Goal: Communication & Community: Answer question/provide support

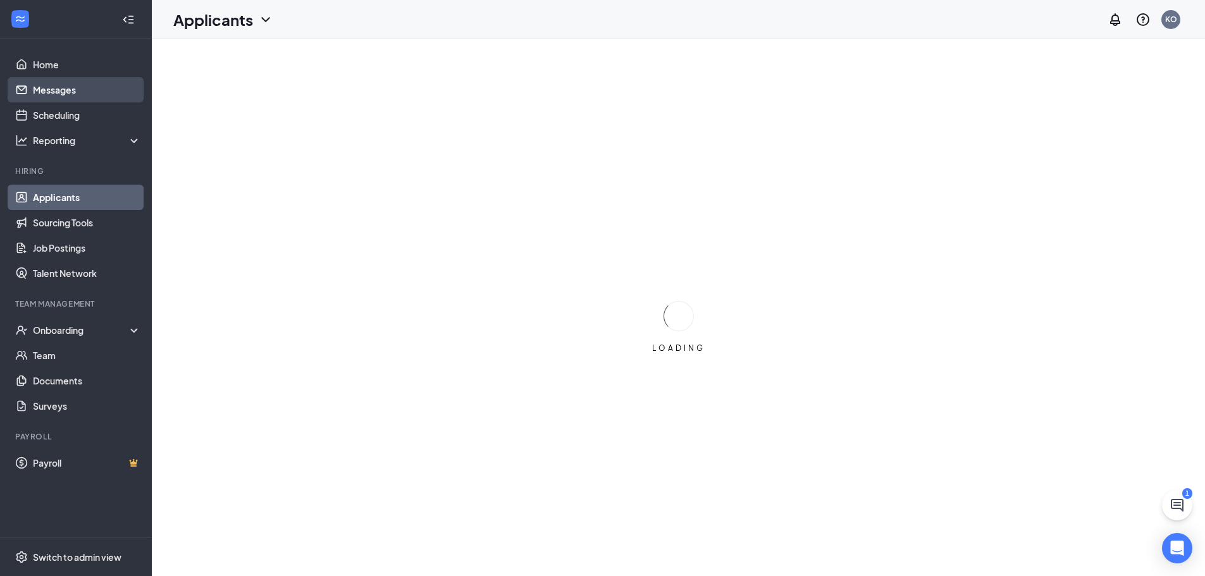
click at [92, 93] on link "Messages" at bounding box center [87, 89] width 108 height 25
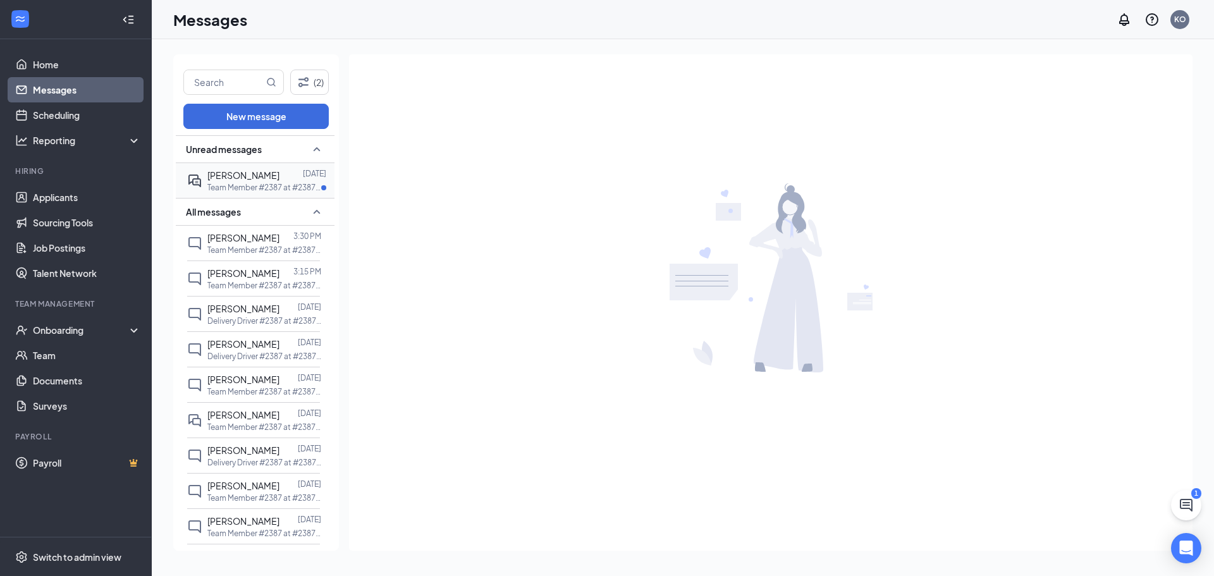
click at [271, 189] on p "Team Member #2387 at #2387 - Gage" at bounding box center [264, 187] width 114 height 11
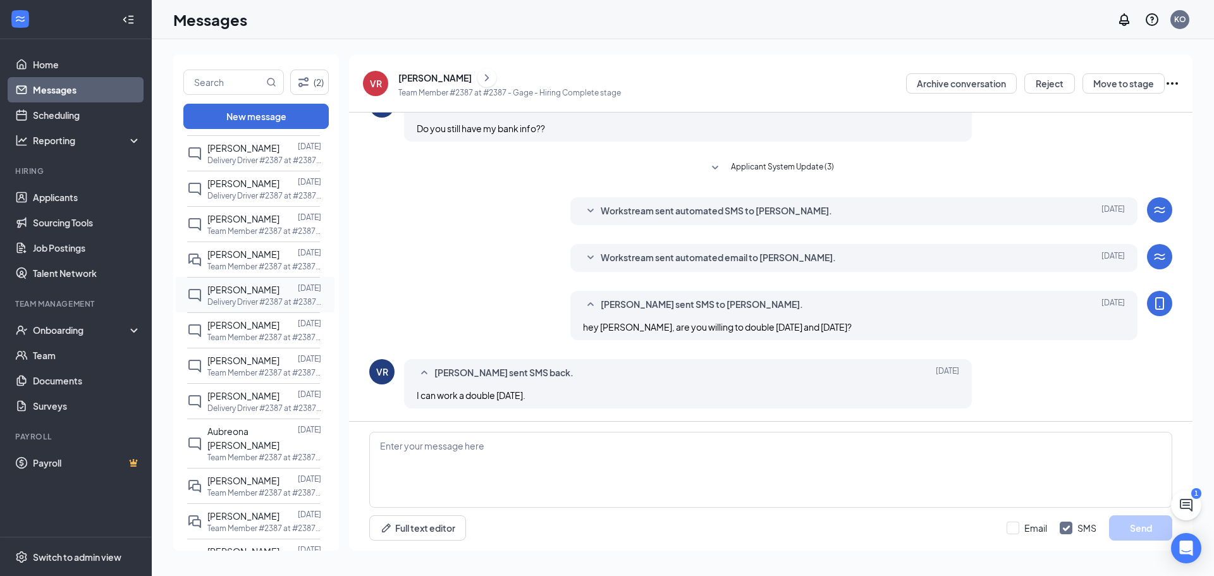
scroll to position [190, 0]
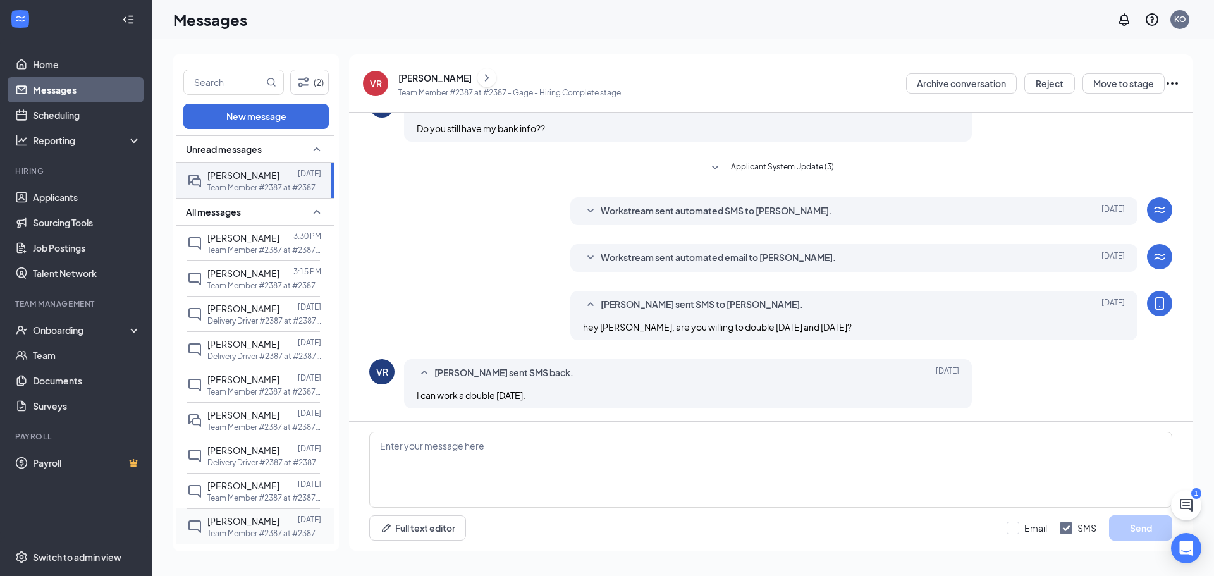
click at [280, 518] on div at bounding box center [289, 521] width 18 height 14
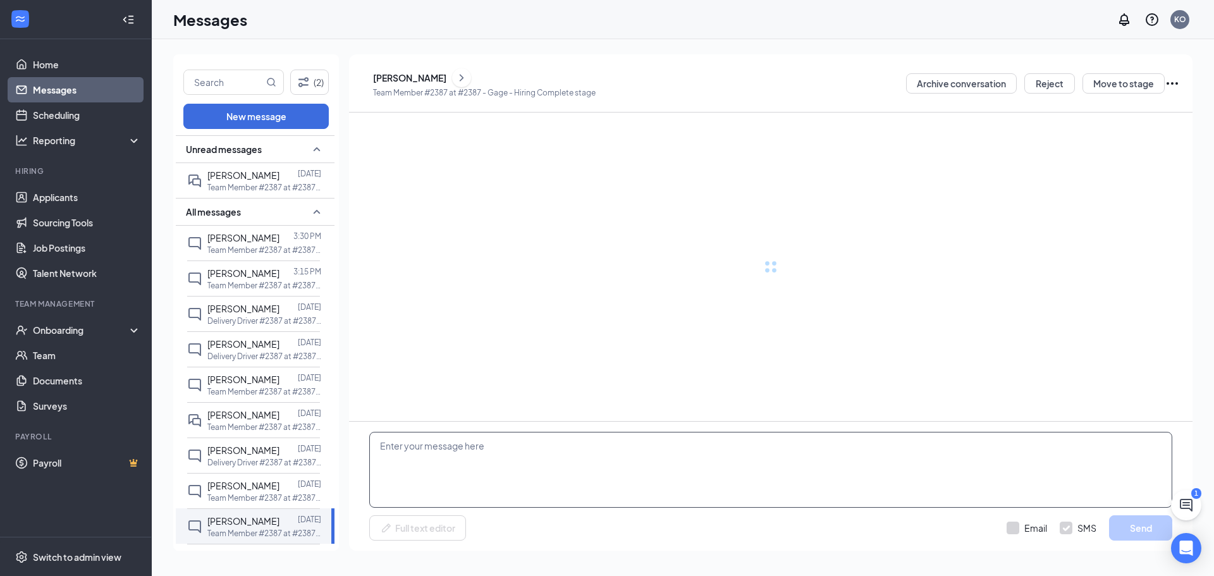
click at [572, 477] on textarea at bounding box center [770, 470] width 803 height 76
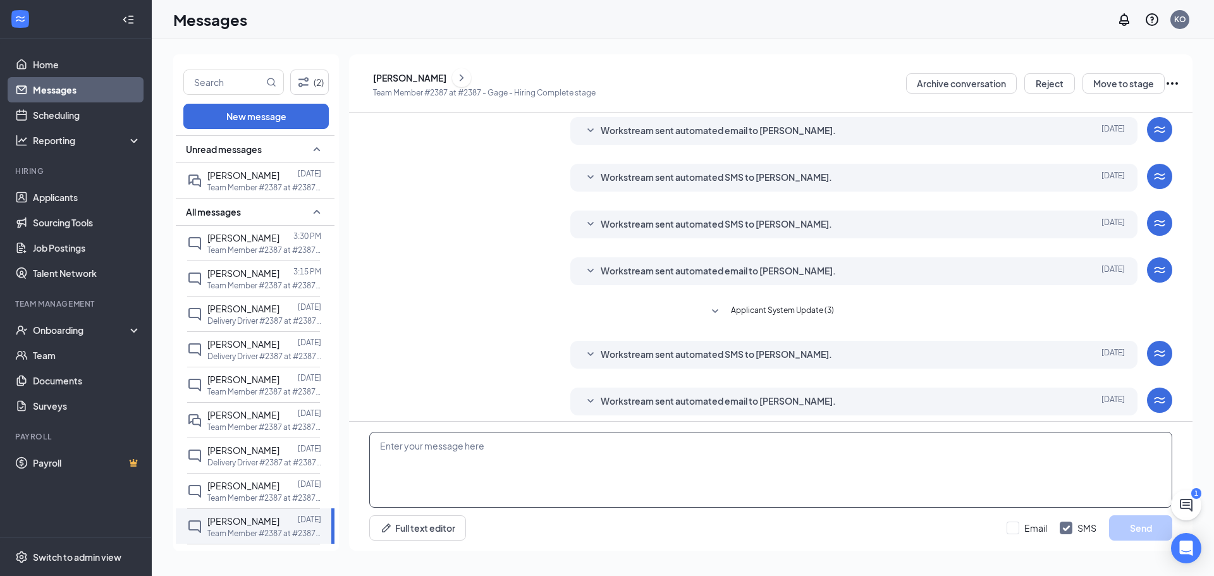
scroll to position [86, 0]
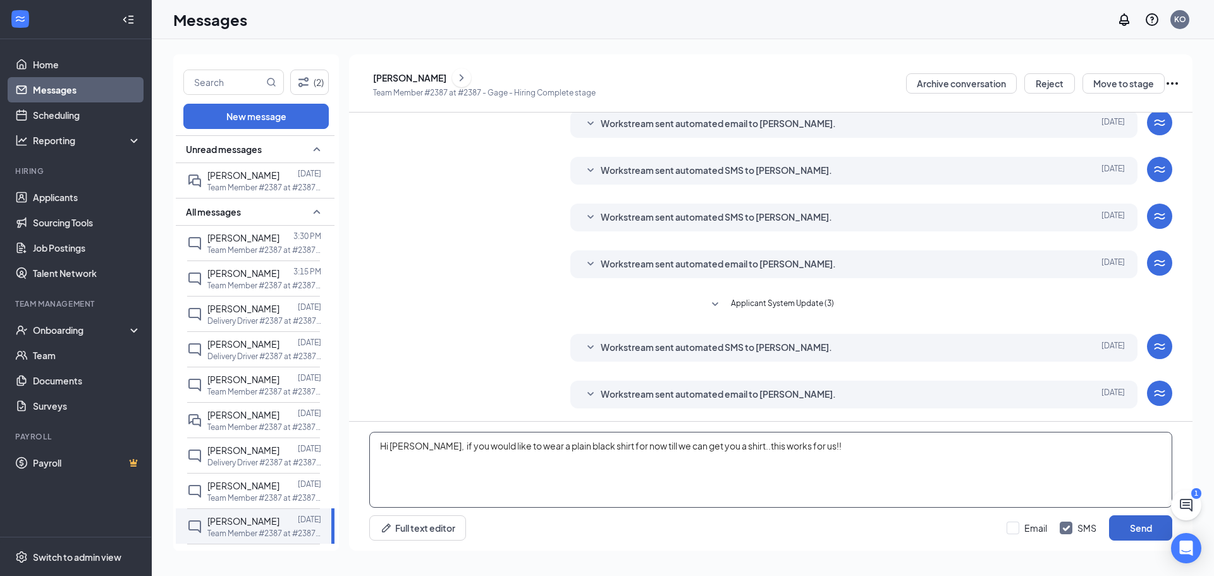
type textarea "Hi [PERSON_NAME], if you would like to wear a plain black shirt for now till we…"
click at [1149, 527] on button "Send" at bounding box center [1140, 527] width 63 height 25
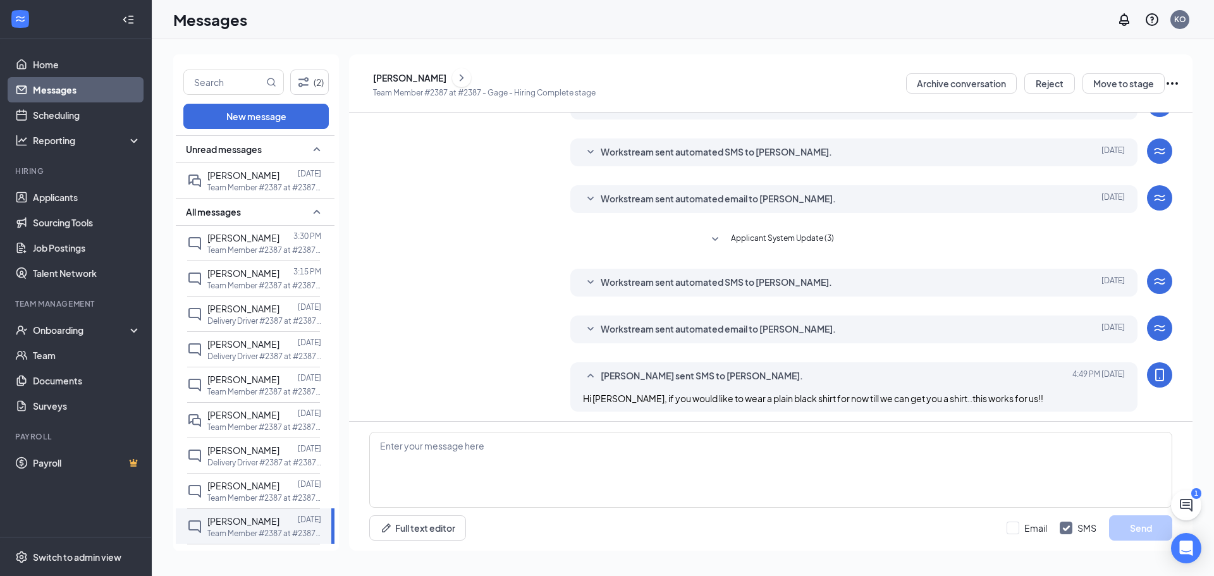
scroll to position [154, 0]
